Goal: Use online tool/utility: Utilize a website feature to perform a specific function

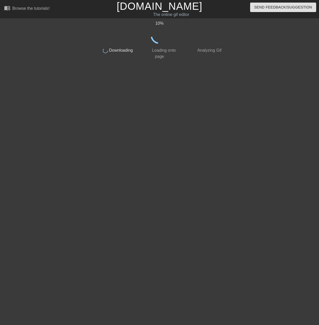
click at [134, 97] on div "10 % done Downloading done Loading onto page done Analyzing Gif" at bounding box center [159, 97] width 129 height 154
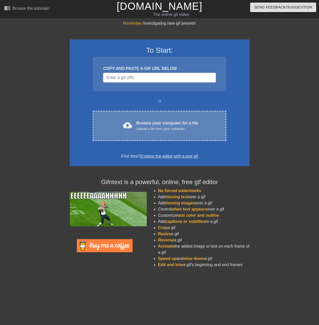
click at [147, 136] on div "cloud_upload Browse your computer for a file Upload a file from your computer C…" at bounding box center [159, 126] width 133 height 30
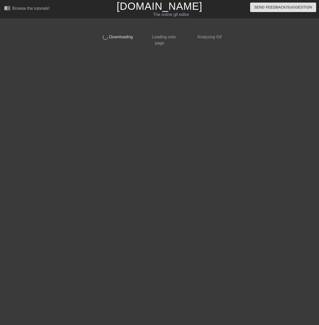
click at [104, 73] on div "done Downloading done Loading onto page done Analyzing Gif" at bounding box center [159, 97] width 129 height 154
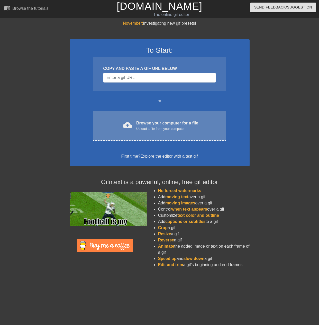
click at [167, 124] on div "Browse your computer for a file Upload a file from your computer" at bounding box center [167, 125] width 62 height 11
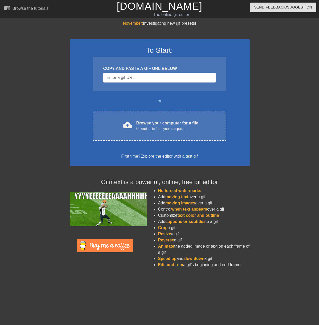
click at [182, 156] on link "Explore the editor with a test gif" at bounding box center [168, 156] width 57 height 4
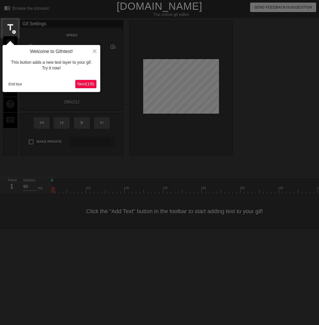
drag, startPoint x: 181, startPoint y: 130, endPoint x: 180, endPoint y: 123, distance: 7.0
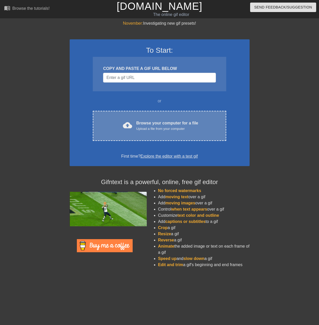
click at [175, 119] on div "cloud_upload Browse your computer for a file Upload a file from your computer C…" at bounding box center [159, 126] width 133 height 30
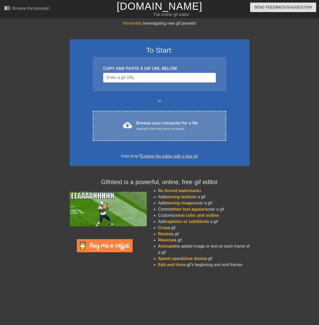
click at [157, 120] on div "Browse your computer for a file Upload a file from your computer" at bounding box center [167, 125] width 62 height 11
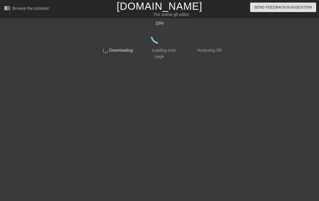
click at [195, 98] on div "10 % done Downloading done Loading onto page done Analyzing Gif" at bounding box center [159, 97] width 129 height 154
click at [147, 64] on div "10 % done Downloading done Loading onto page done Analyzing Gif" at bounding box center [159, 97] width 129 height 154
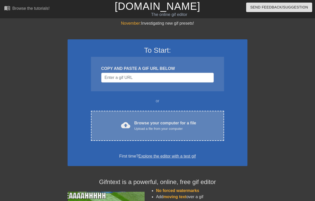
click at [163, 116] on div "cloud_upload Browse your computer for a file Upload a file from your computer C…" at bounding box center [157, 126] width 133 height 30
